Goal: Find contact information: Find contact information

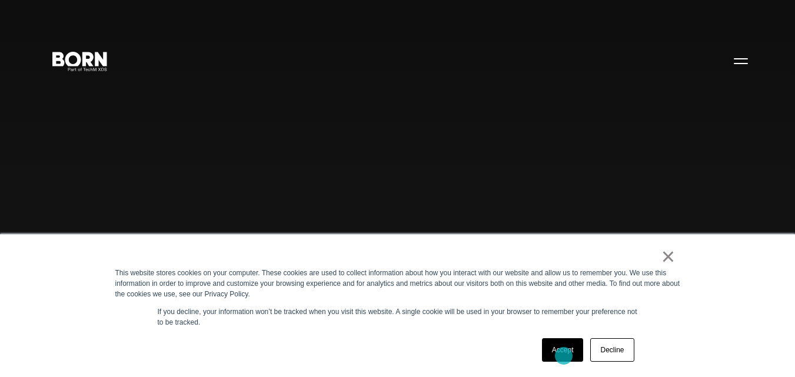
click at [564, 356] on link "Accept" at bounding box center [563, 350] width 42 height 24
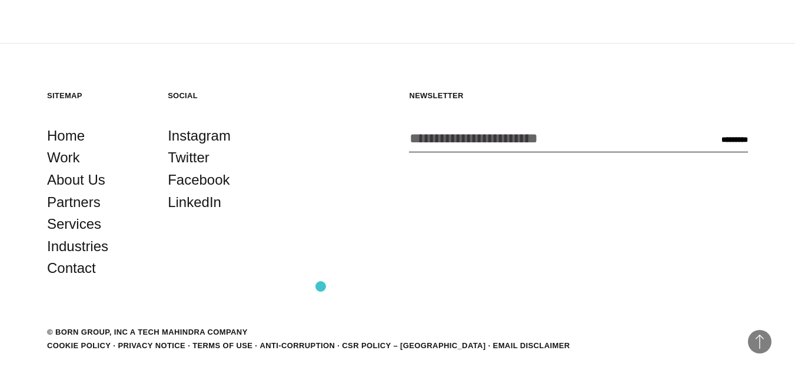
scroll to position [2865, 0]
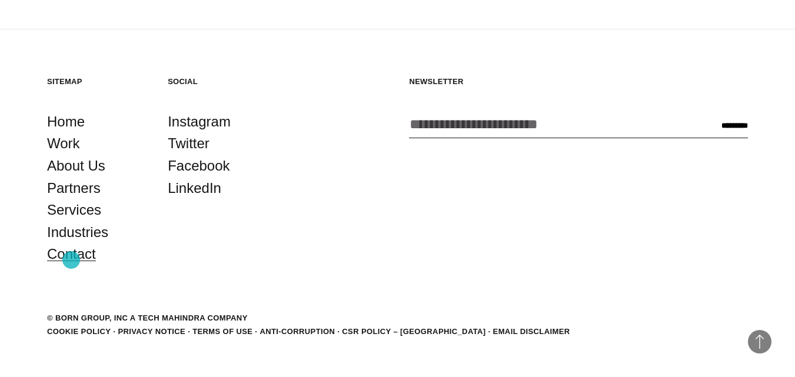
click at [71, 260] on link "Contact" at bounding box center [71, 254] width 49 height 22
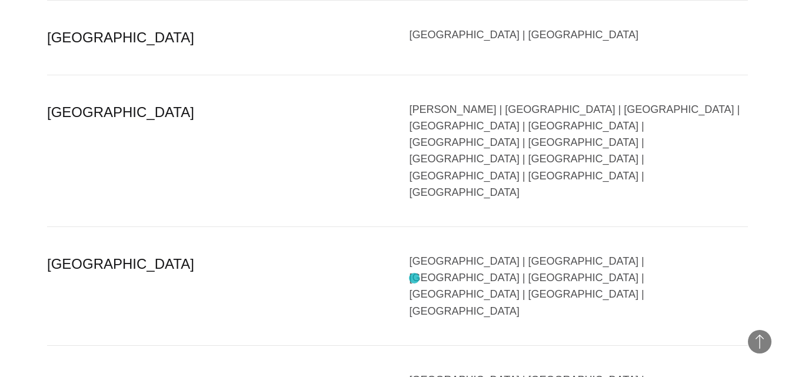
scroll to position [2471, 0]
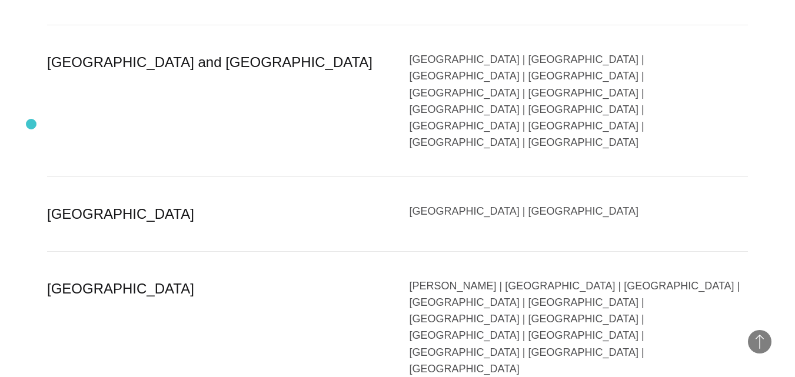
click at [31, 124] on section "Region Country Europe Austria | Belgium | Bulgaria | Czech Republic | Denmark |…" at bounding box center [397, 185] width 795 height 1160
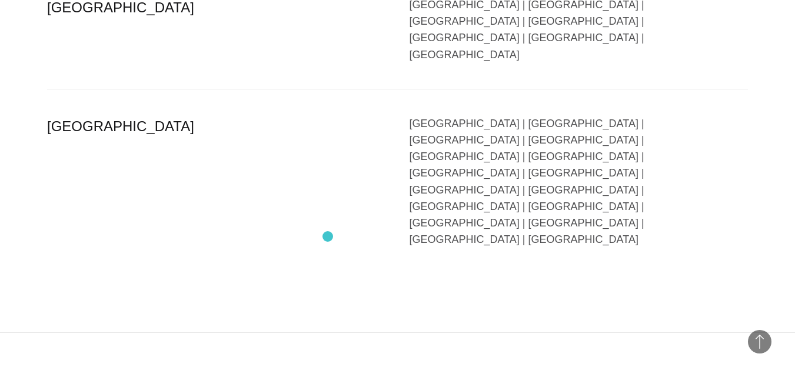
scroll to position [2948, 0]
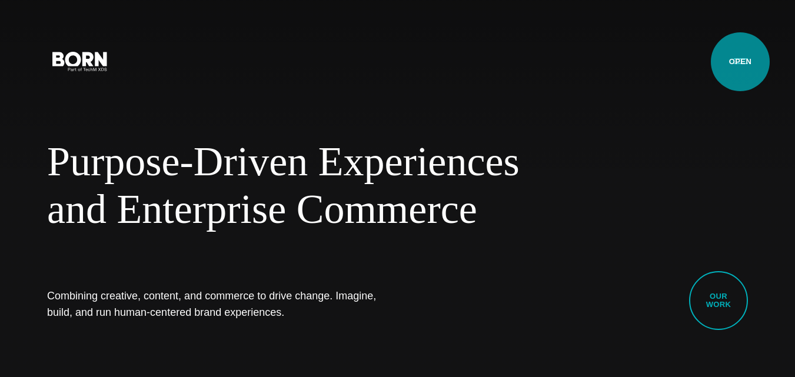
click at [740, 61] on button "Primary Menu" at bounding box center [741, 60] width 28 height 25
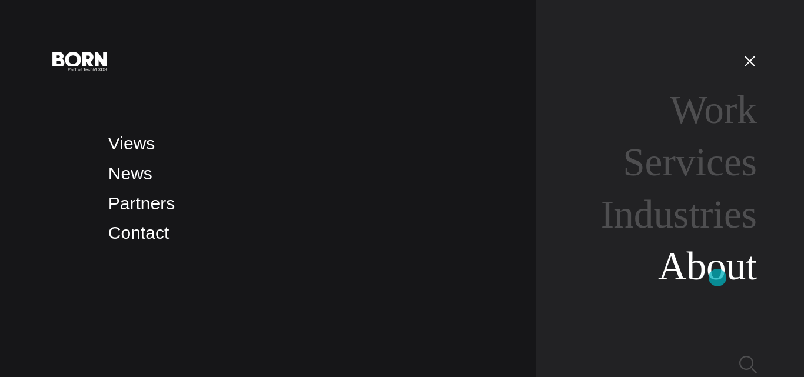
click at [717, 278] on link "About" at bounding box center [707, 266] width 99 height 44
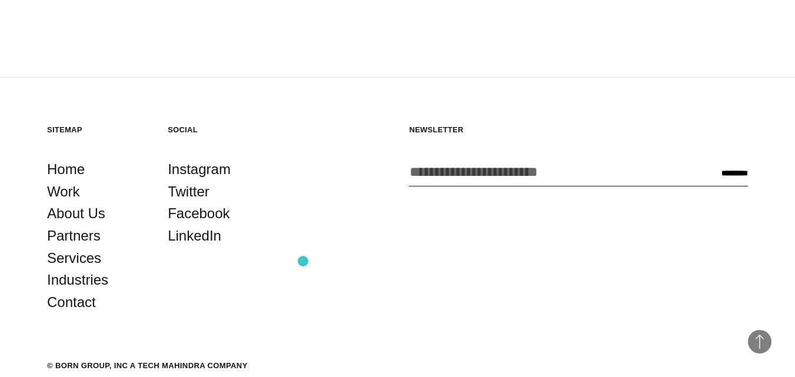
scroll to position [3804, 0]
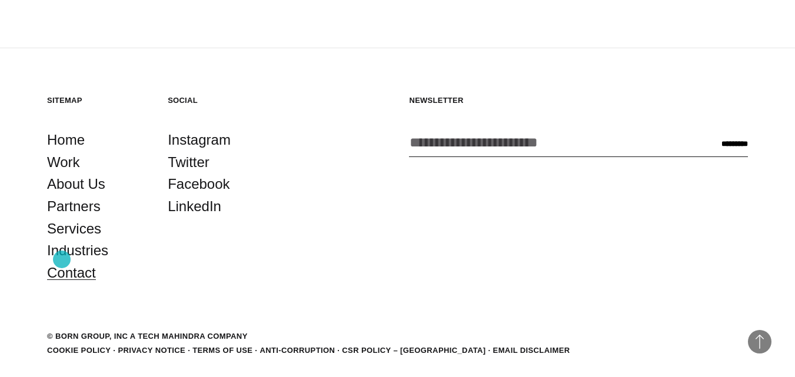
click at [62, 262] on link "Contact" at bounding box center [71, 273] width 49 height 22
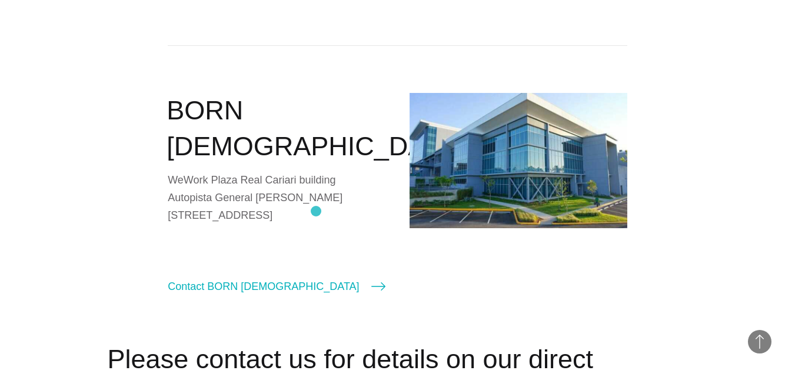
scroll to position [1706, 0]
